Goal: Transaction & Acquisition: Subscribe to service/newsletter

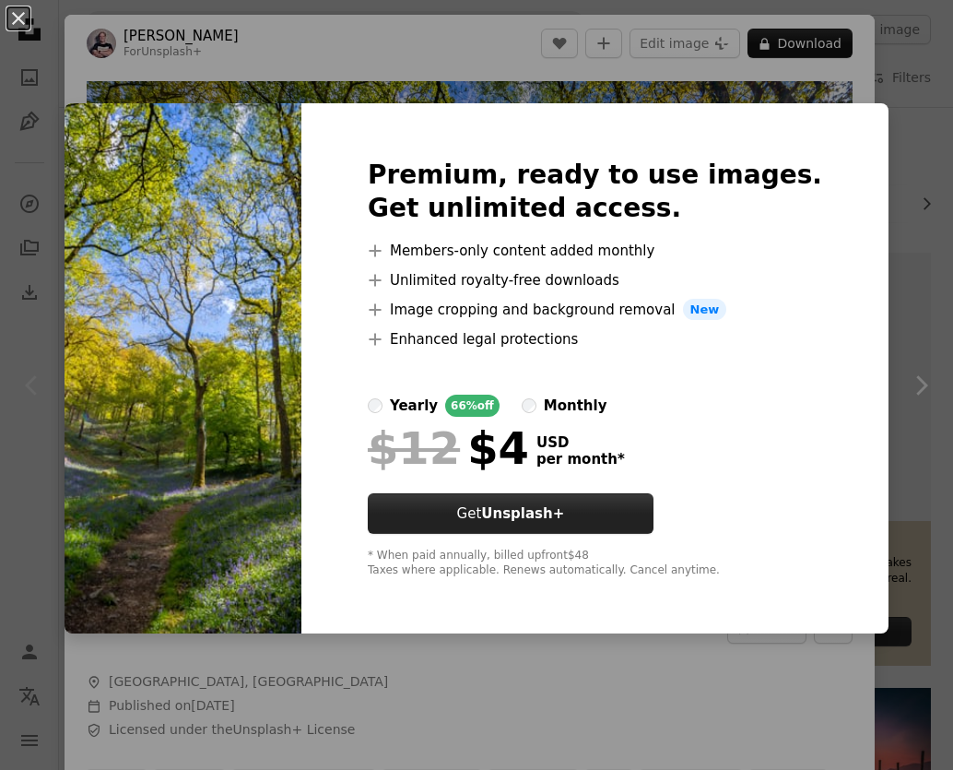
click at [626, 522] on button "Get Unsplash+" at bounding box center [511, 513] width 286 height 41
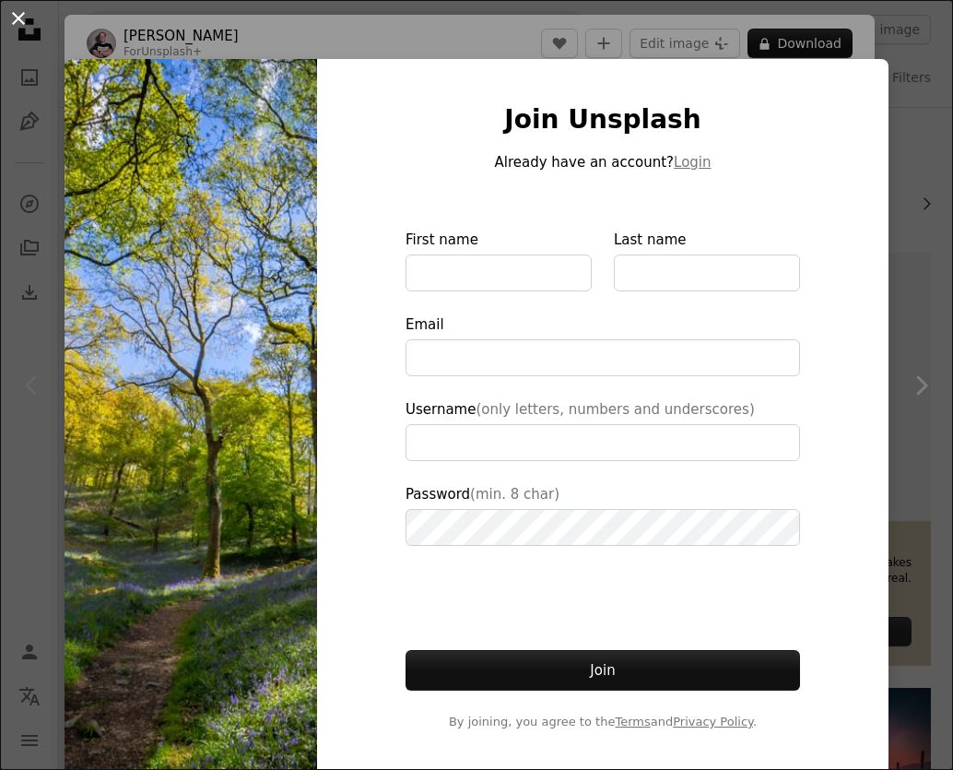
click at [26, 18] on button "An X shape" at bounding box center [18, 18] width 22 height 22
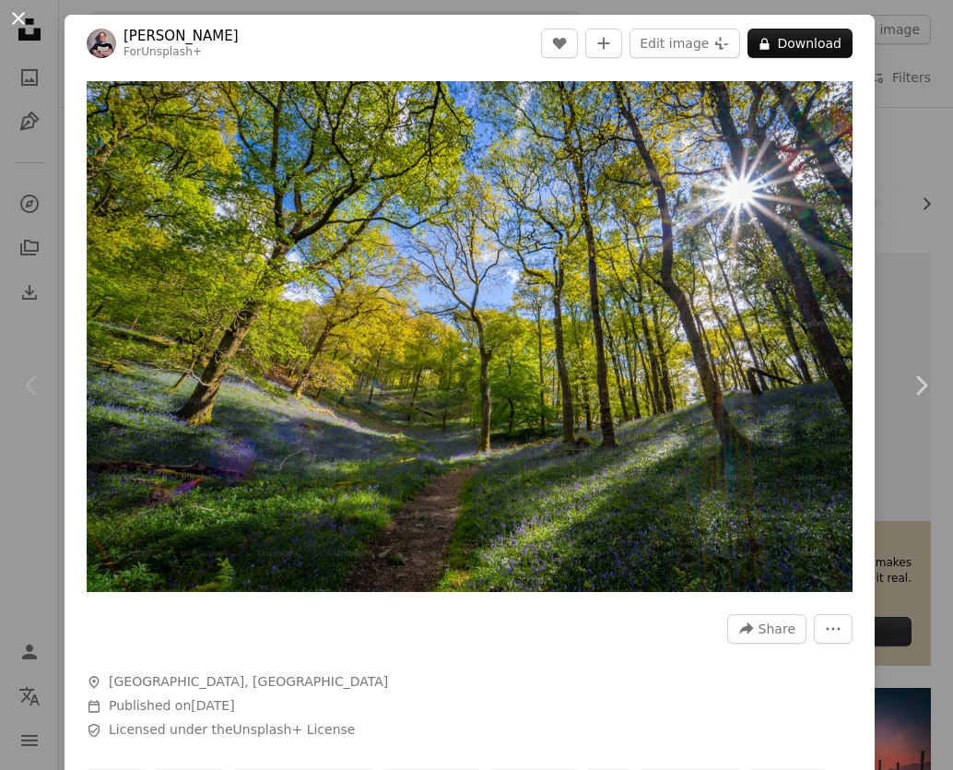
click at [20, 20] on button "An X shape" at bounding box center [18, 18] width 22 height 22
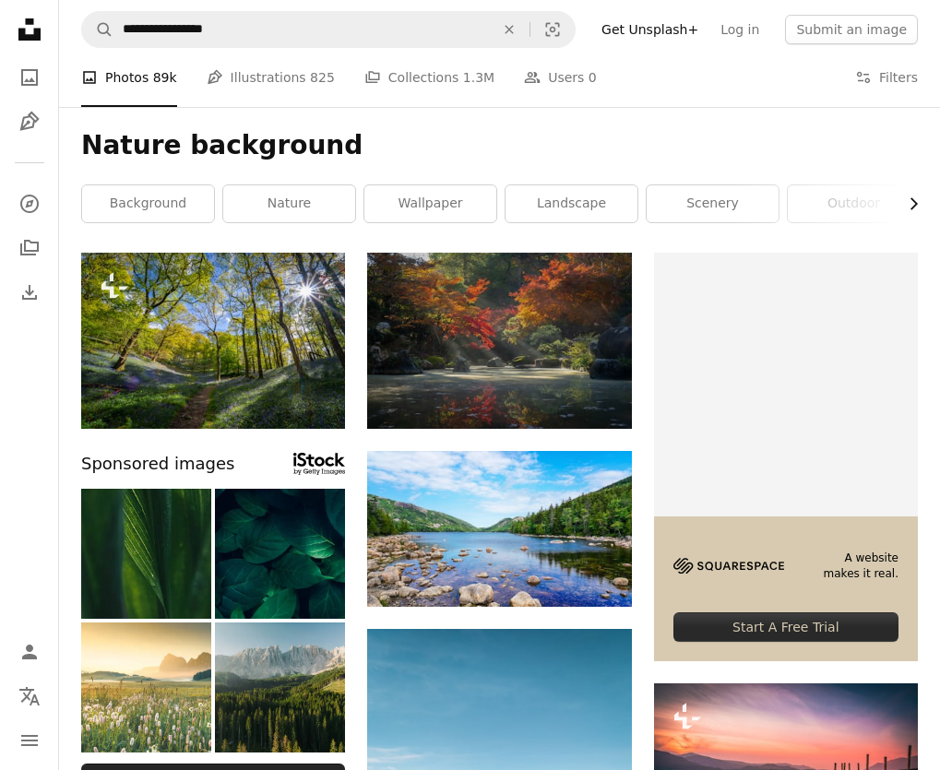
click at [909, 208] on icon "Chevron right" at bounding box center [913, 204] width 18 height 18
click at [748, 208] on link "mountain" at bounding box center [718, 203] width 132 height 37
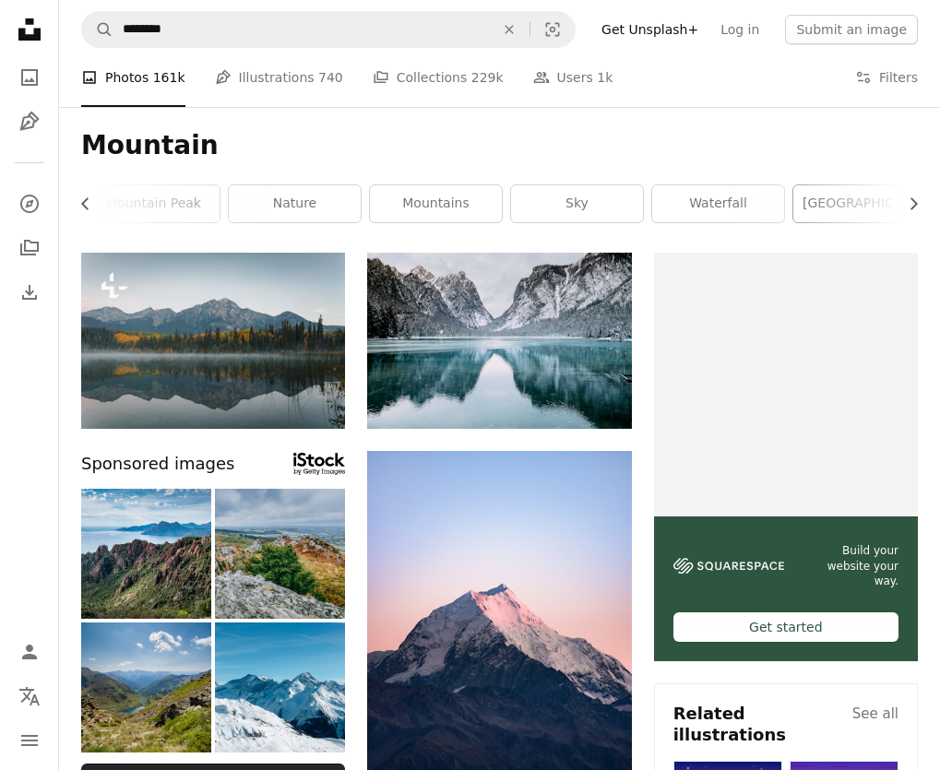
click at [822, 199] on link "[GEOGRAPHIC_DATA]" at bounding box center [859, 203] width 132 height 37
